Goal: Task Accomplishment & Management: Use online tool/utility

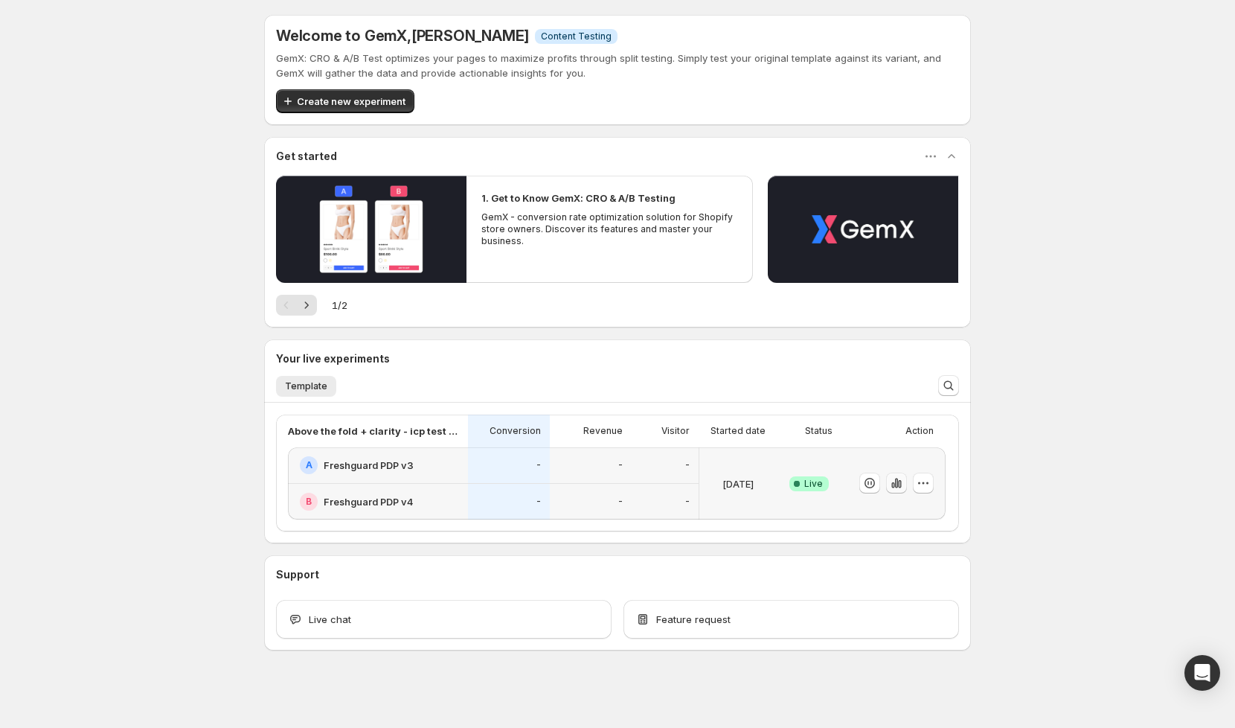
click at [897, 485] on icon "button" at bounding box center [896, 483] width 3 height 10
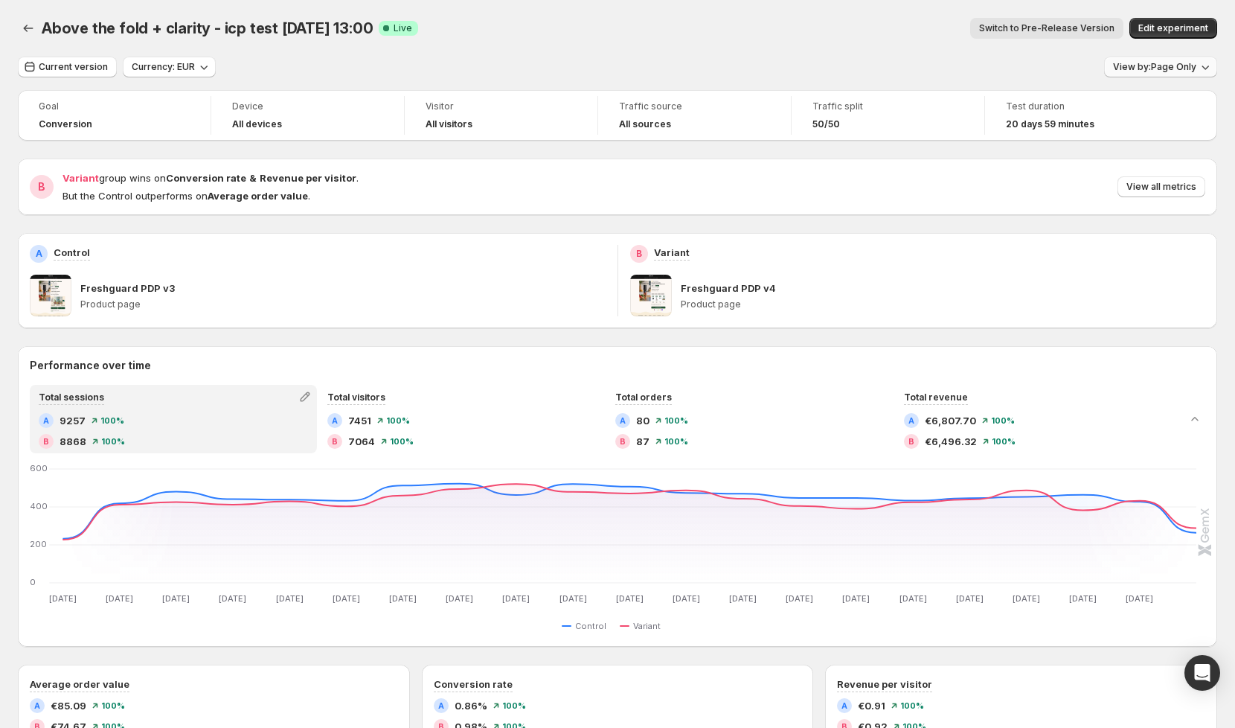
click at [1170, 60] on button "View by: Page Only" at bounding box center [1160, 67] width 113 height 21
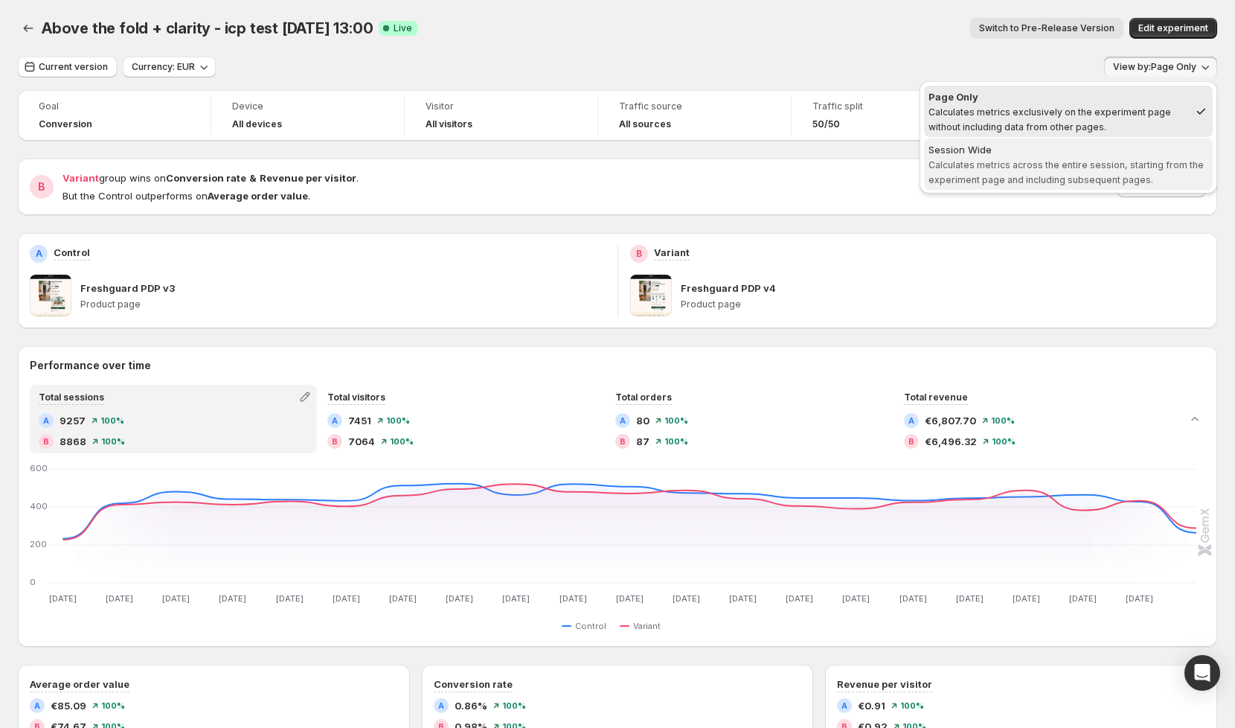
click at [1069, 158] on span "Session Wide Calculates metrics across the entire session, starting from the ex…" at bounding box center [1069, 163] width 280 height 43
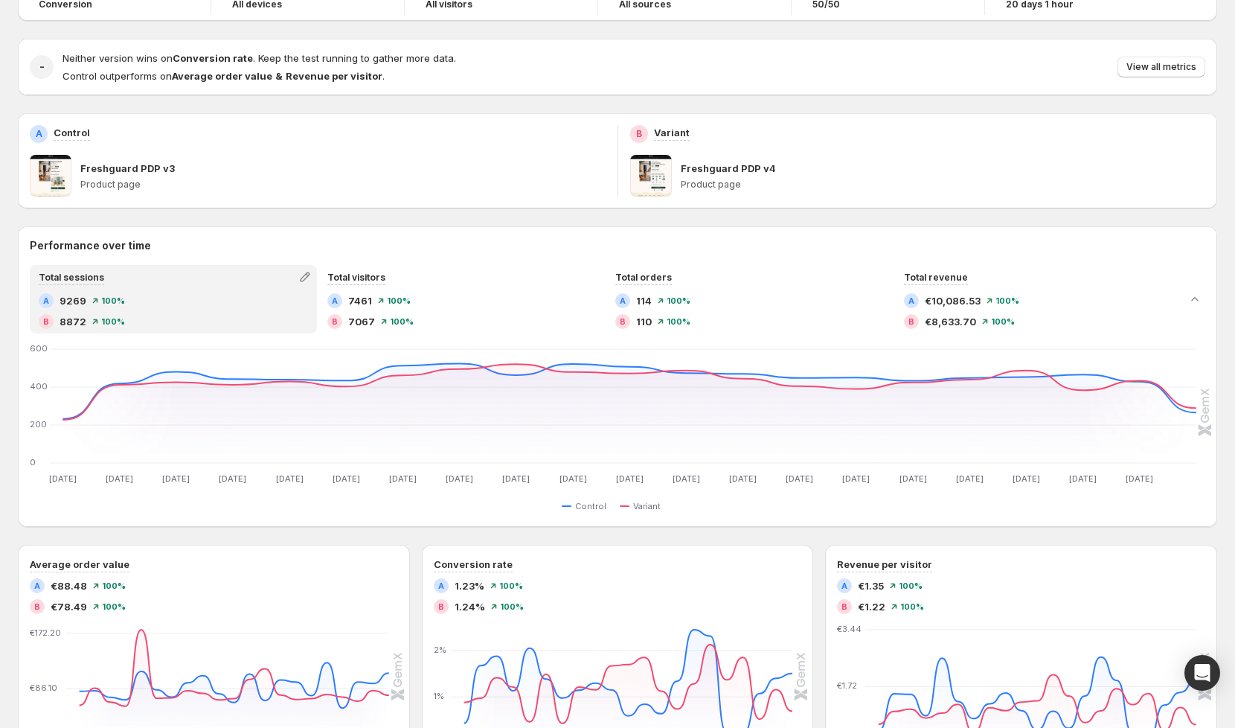
scroll to position [121, 0]
